Goal: Information Seeking & Learning: Learn about a topic

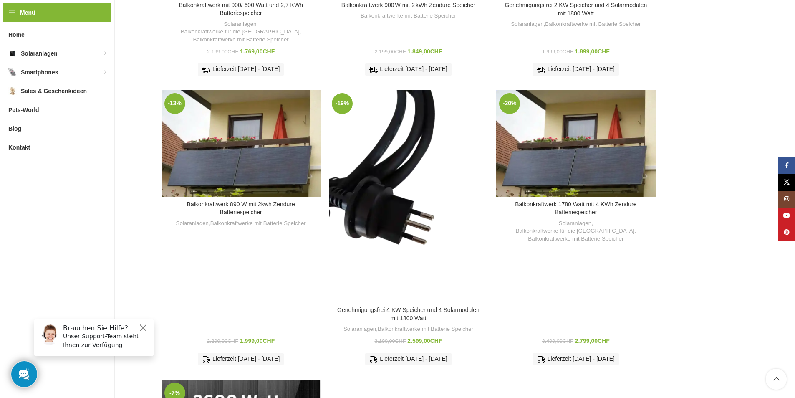
click at [406, 184] on div "Genehmigungsfrei 4 KW Speicher und 4 Solarmodulen mit 1800 Watt" at bounding box center [408, 196] width 23 height 212
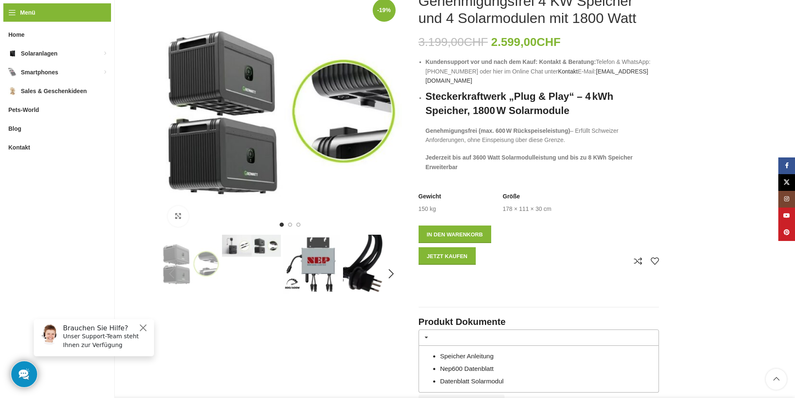
scroll to position [125, 0]
click at [368, 282] on img "4 / 7" at bounding box center [372, 273] width 59 height 78
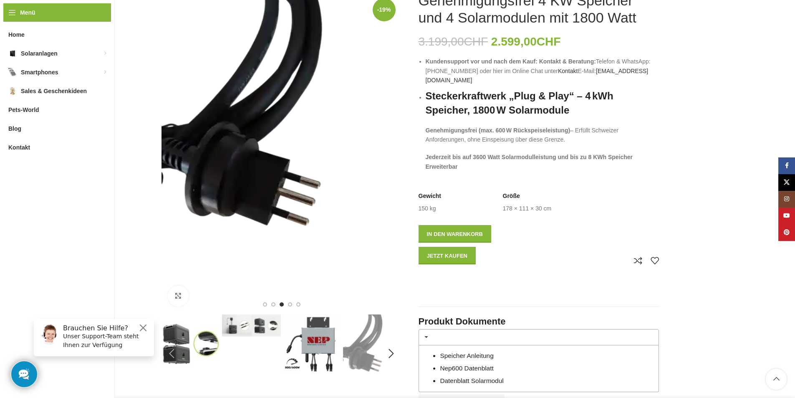
click at [317, 328] on img "3 / 7" at bounding box center [312, 343] width 59 height 59
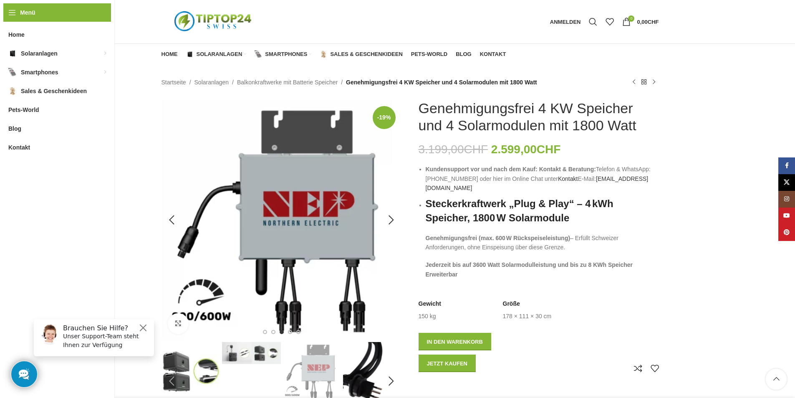
scroll to position [0, 0]
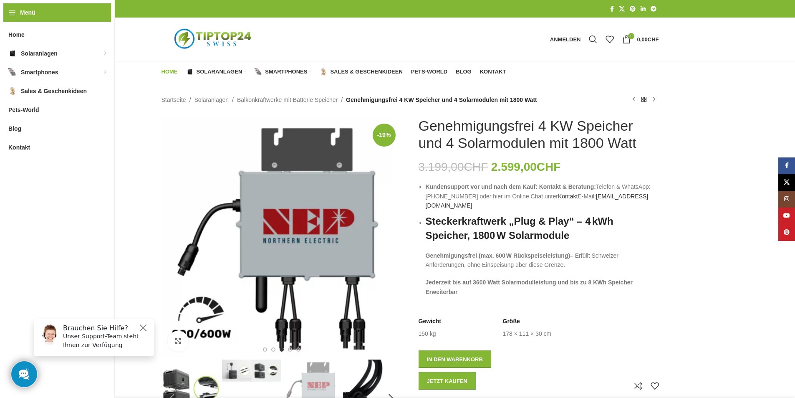
click at [173, 69] on span "Home" at bounding box center [170, 71] width 16 height 7
